Goal: Task Accomplishment & Management: Use online tool/utility

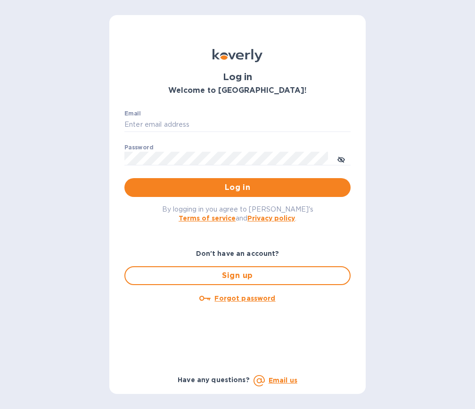
type input "[EMAIL_ADDRESS][DOMAIN_NAME]"
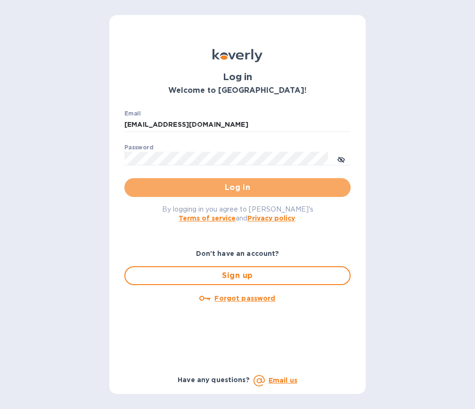
click at [226, 192] on span "Log in" at bounding box center [237, 187] width 211 height 11
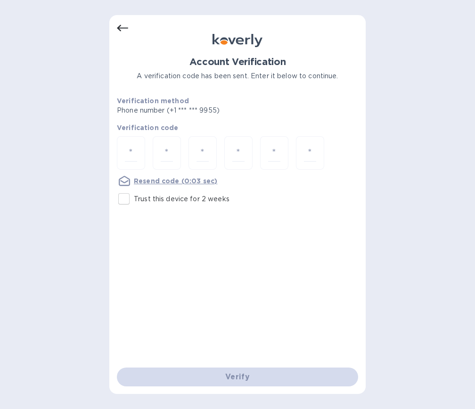
click at [124, 155] on div at bounding box center [131, 152] width 28 height 33
type input "8"
type input "0"
type input "2"
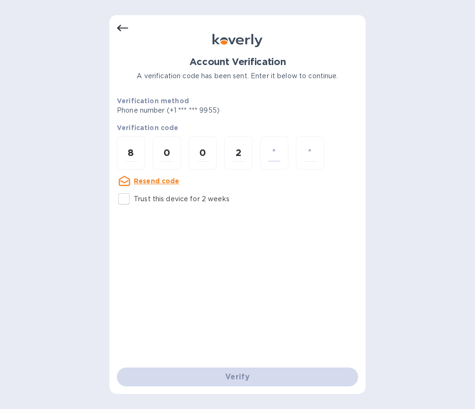
type input "2"
type input "8"
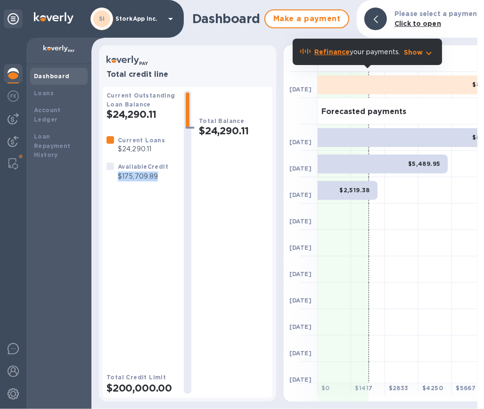
drag, startPoint x: 119, startPoint y: 175, endPoint x: 159, endPoint y: 180, distance: 40.8
click at [159, 180] on p "$175,709.89" at bounding box center [143, 177] width 50 height 10
copy p "$175,709.89"
click at [107, 225] on div "Current Loans $24,290.11 Available Credit $175,709.89" at bounding box center [142, 246] width 70 height 222
click at [17, 165] on img at bounding box center [12, 163] width 9 height 11
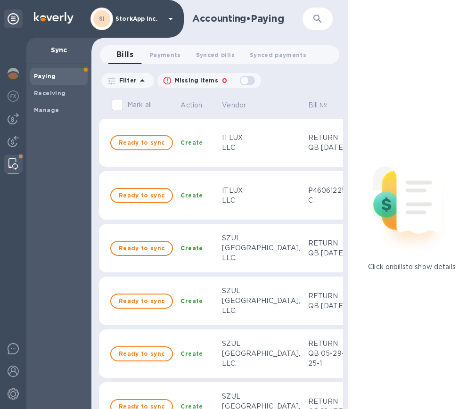
click at [41, 107] on b "Manage" at bounding box center [46, 110] width 25 height 7
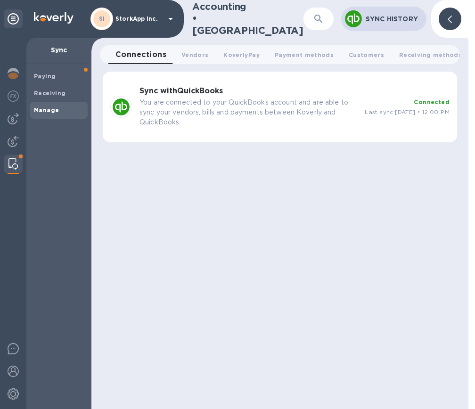
click at [201, 96] on div "Sync with QuickBooks You are connected to your QuickBooks account and are able …" at bounding box center [248, 107] width 225 height 48
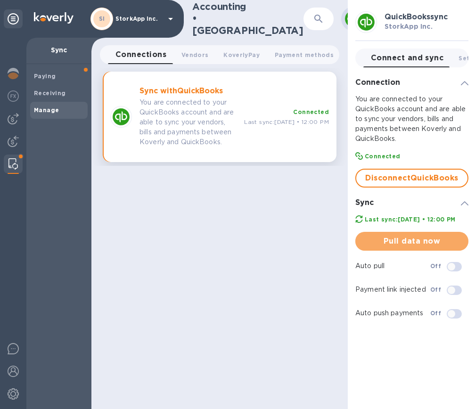
click at [392, 247] on span "Pull data now" at bounding box center [412, 241] width 98 height 11
